Goal: Complete application form

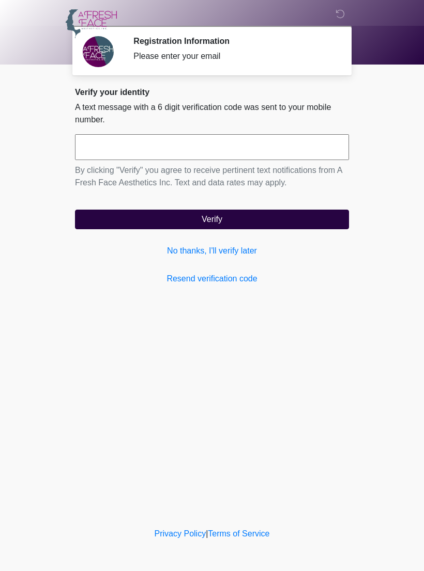
click at [241, 250] on link "No thanks, I'll verify later" at bounding box center [212, 251] width 274 height 12
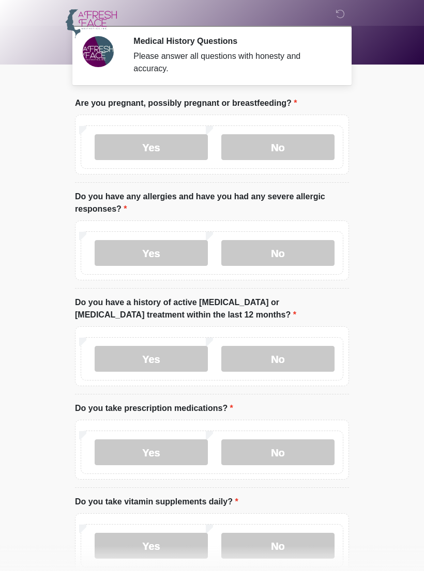
click at [297, 149] on label "No" at bounding box center [277, 147] width 113 height 26
click at [181, 251] on label "Yes" at bounding box center [151, 253] width 113 height 26
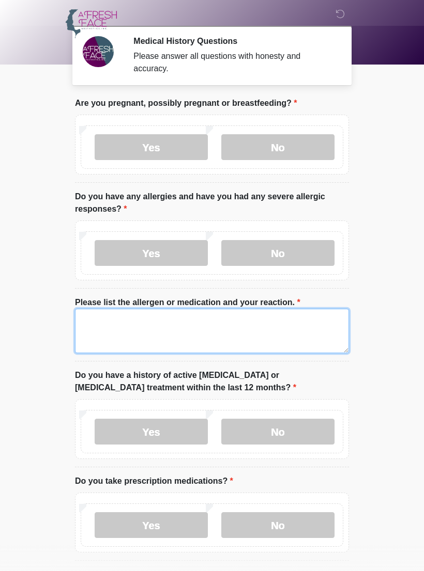
click at [146, 333] on textarea "Please list the allergen or medication and your reaction." at bounding box center [212, 331] width 274 height 44
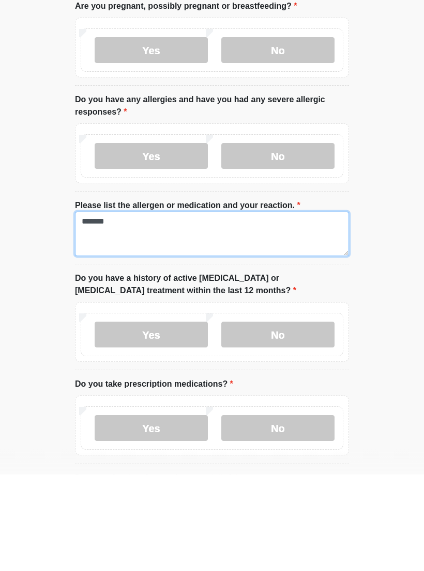
type textarea "*******"
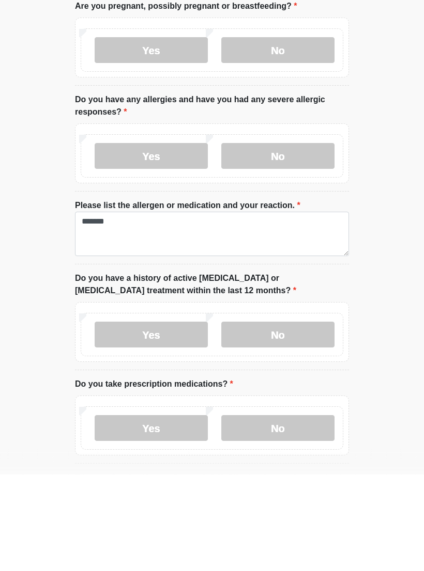
click at [290, 419] on label "No" at bounding box center [277, 432] width 113 height 26
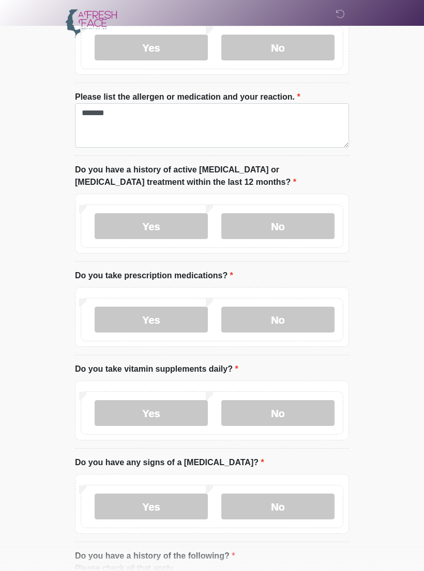
scroll to position [208, 0]
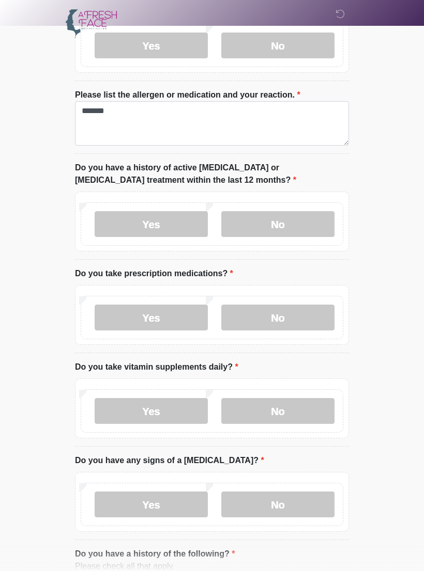
click at [177, 321] on label "Yes" at bounding box center [151, 318] width 113 height 26
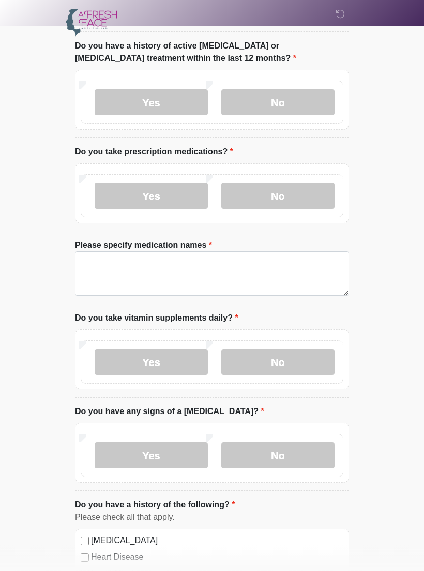
scroll to position [330, 0]
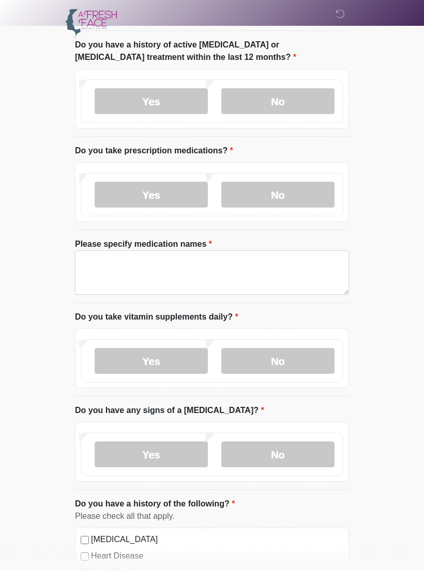
click at [182, 366] on label "Yes" at bounding box center [151, 362] width 113 height 26
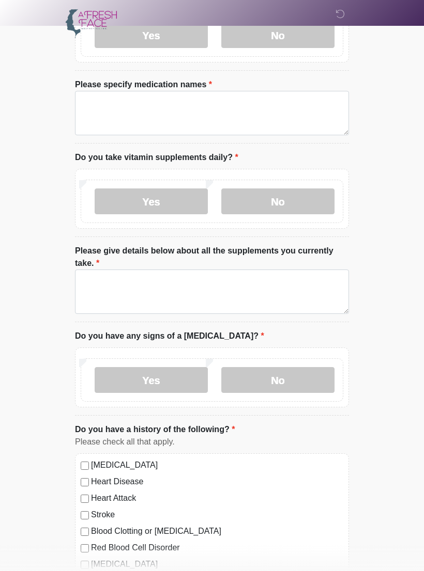
scroll to position [491, 0]
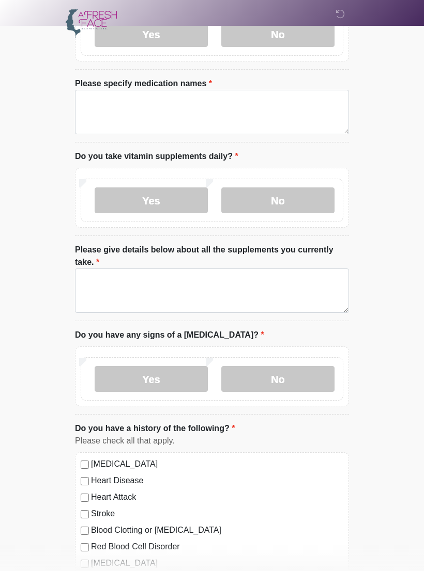
click at [307, 381] on label "No" at bounding box center [277, 379] width 113 height 26
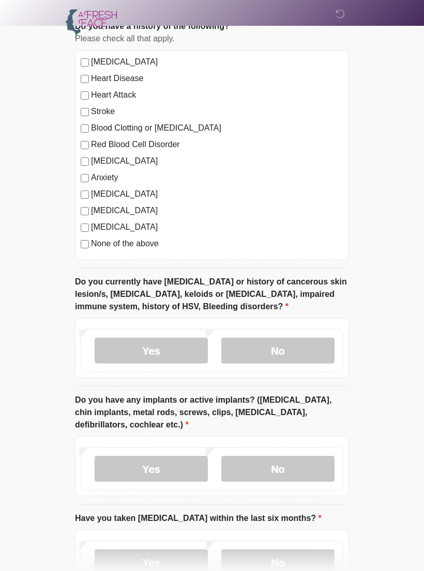
scroll to position [895, 0]
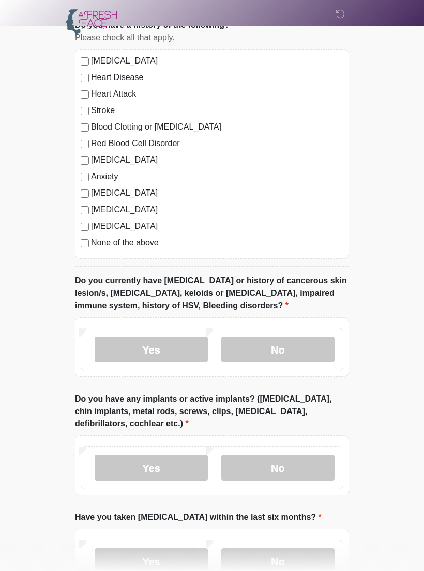
click at [317, 349] on label "No" at bounding box center [277, 350] width 113 height 26
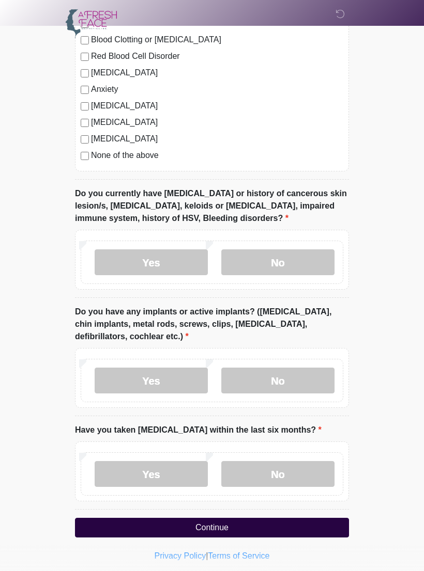
scroll to position [984, 0]
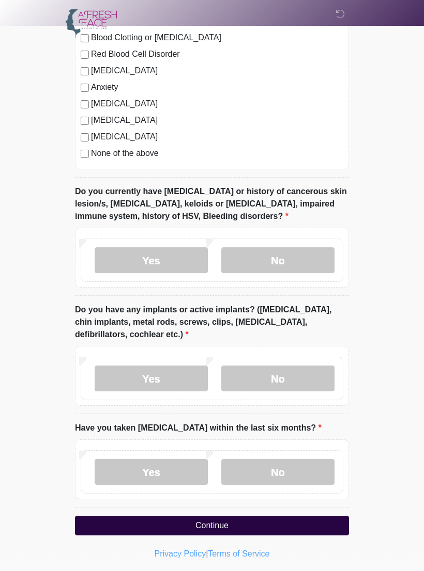
click at [299, 381] on label "No" at bounding box center [277, 379] width 113 height 26
click at [302, 474] on label "No" at bounding box center [277, 473] width 113 height 26
click at [253, 525] on button "Continue" at bounding box center [212, 527] width 274 height 20
click at [291, 527] on button "Continue" at bounding box center [212, 527] width 274 height 20
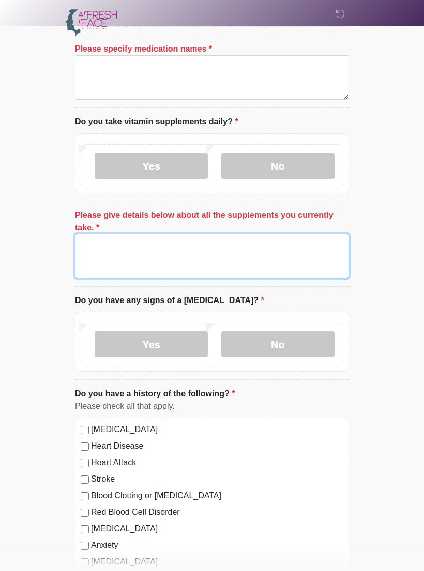
click at [305, 255] on textarea "Please give details below about all the supplements you currently take." at bounding box center [212, 256] width 274 height 44
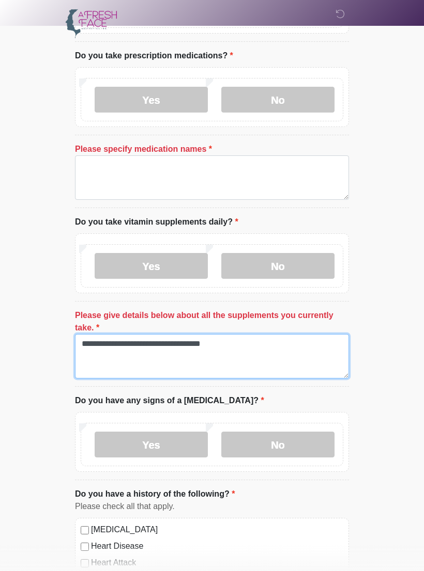
scroll to position [413, 0]
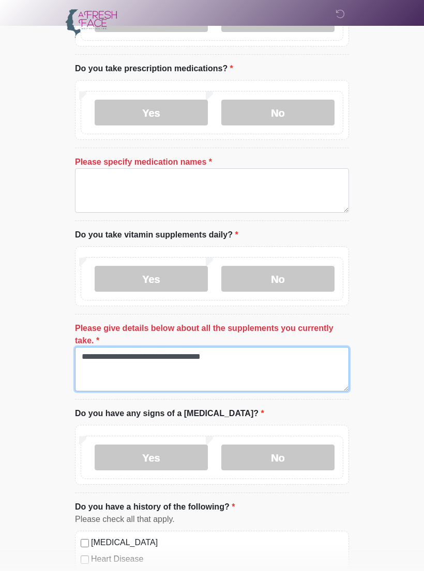
type textarea "**********"
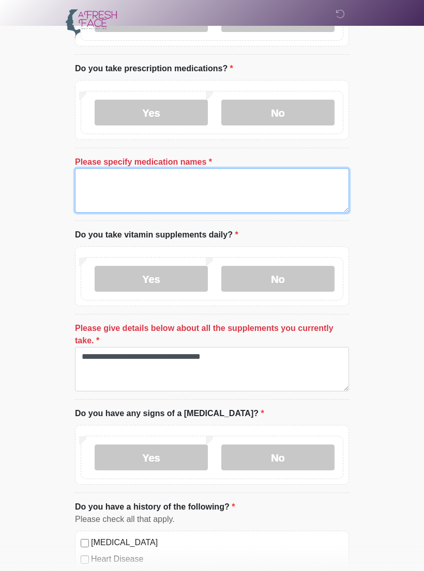
click at [266, 201] on textarea "Please specify medication names" at bounding box center [212, 190] width 274 height 44
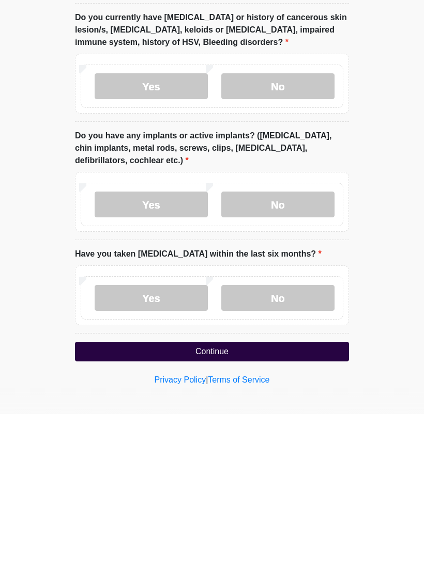
type textarea "**********"
click at [240, 499] on button "Continue" at bounding box center [212, 509] width 274 height 20
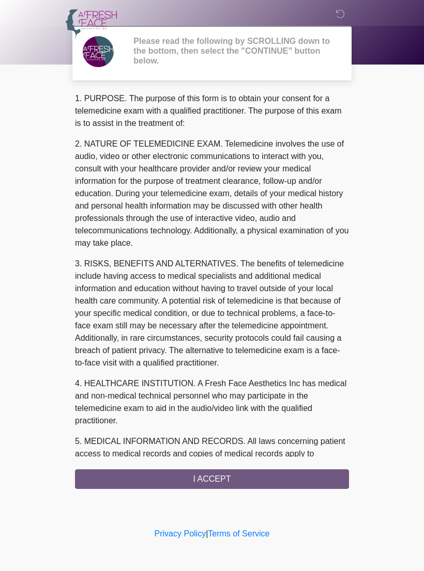
scroll to position [0, 0]
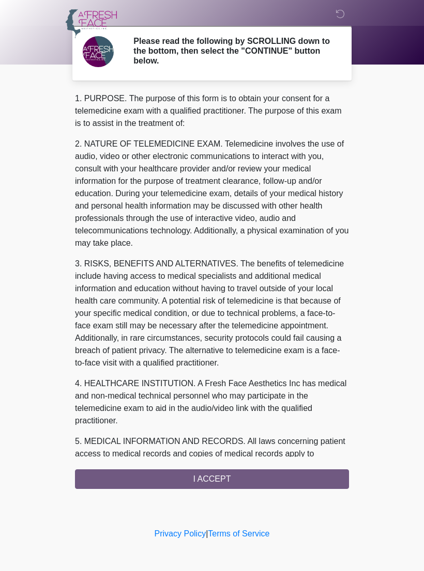
click at [259, 478] on div "1. PURPOSE. The purpose of this form is to obtain your consent for a telemedici…" at bounding box center [212, 290] width 274 height 397
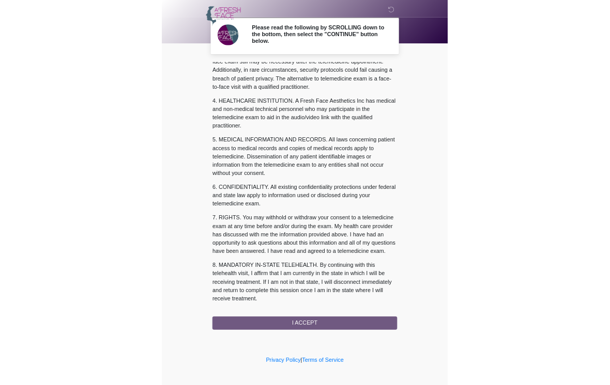
scroll to position [259, 0]
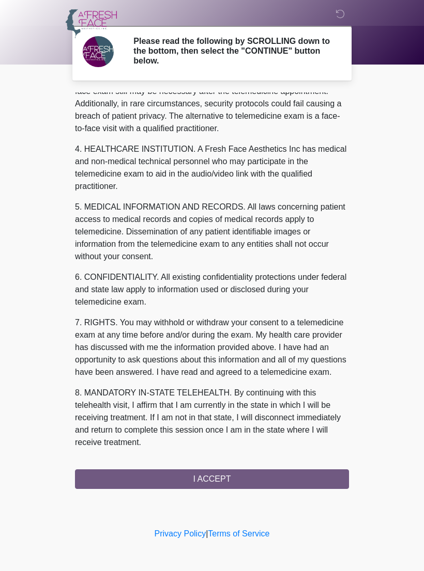
click at [239, 482] on button "I ACCEPT" at bounding box center [212, 480] width 274 height 20
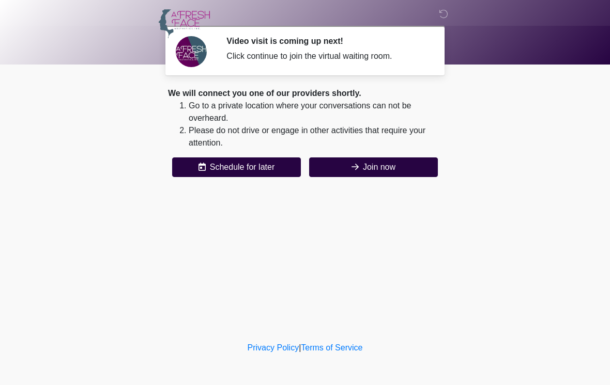
click at [377, 168] on button "Join now" at bounding box center [373, 168] width 129 height 20
